Goal: Information Seeking & Learning: Check status

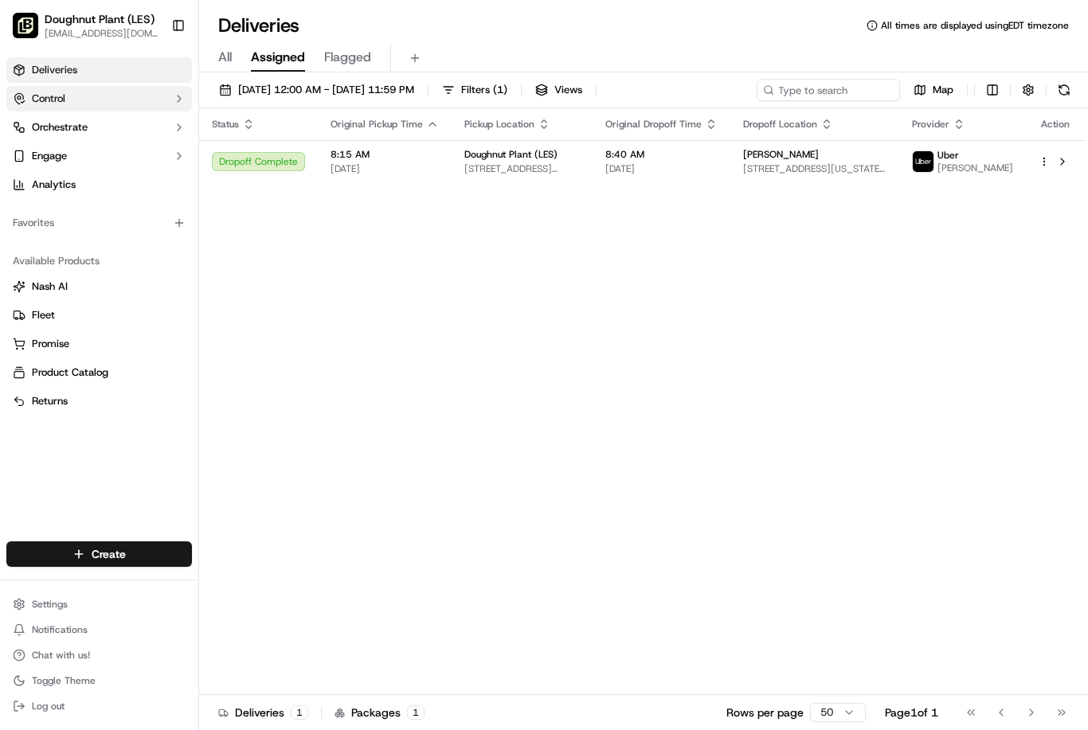
click at [65, 94] on span "Control" at bounding box center [48, 99] width 33 height 14
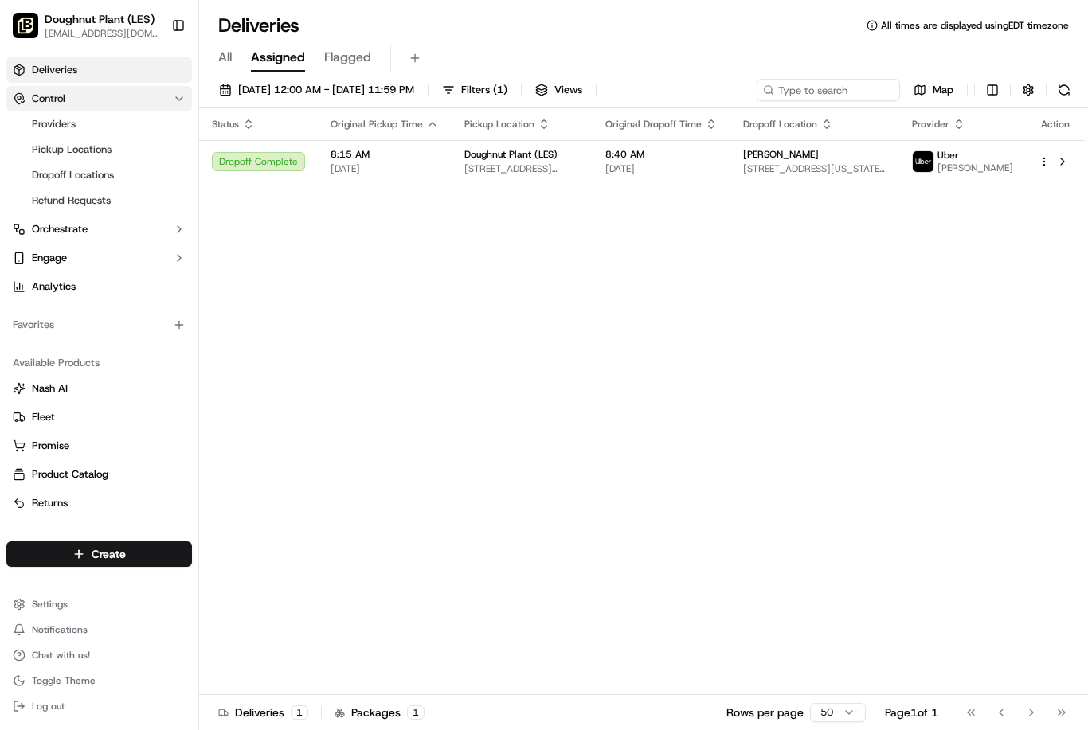
click at [66, 96] on button "Control" at bounding box center [99, 98] width 186 height 25
